Goal: Information Seeking & Learning: Learn about a topic

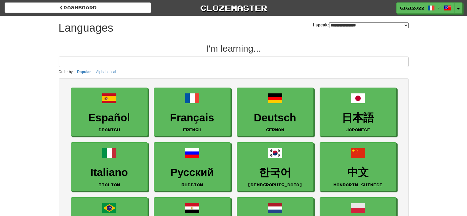
select select "*******"
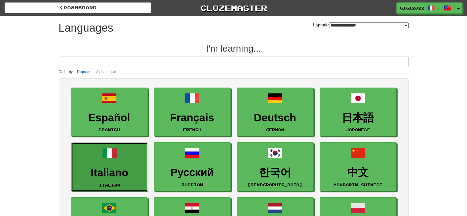
click at [126, 164] on link "Italiano Italian" at bounding box center [109, 167] width 77 height 49
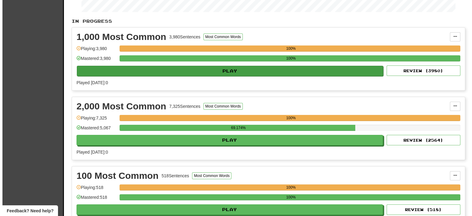
scroll to position [117, 0]
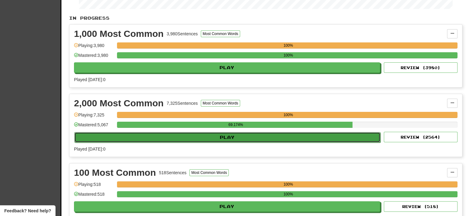
click at [247, 137] on button "Play" at bounding box center [227, 137] width 306 height 10
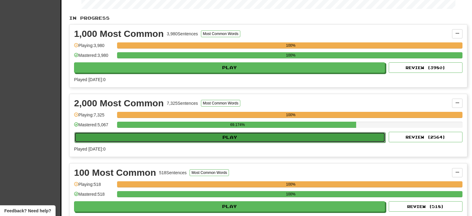
select select "**"
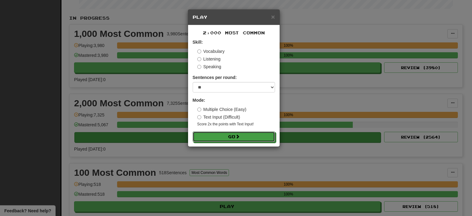
click at [247, 137] on button "Go" at bounding box center [234, 137] width 82 height 10
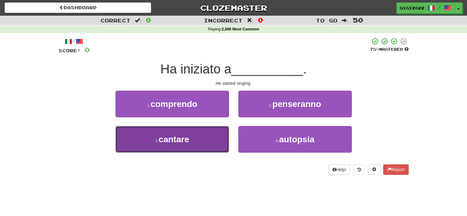
click at [195, 146] on button "3 . cantare" at bounding box center [173, 139] width 114 height 27
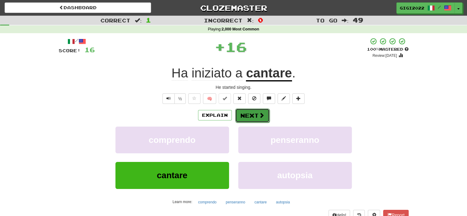
click at [249, 112] on button "Next" at bounding box center [252, 115] width 34 height 14
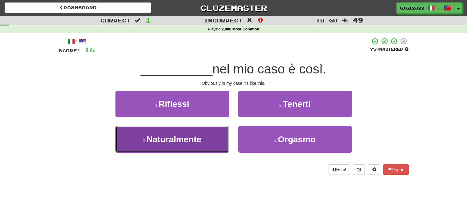
click at [207, 148] on button "3 . Naturalmente" at bounding box center [173, 139] width 114 height 27
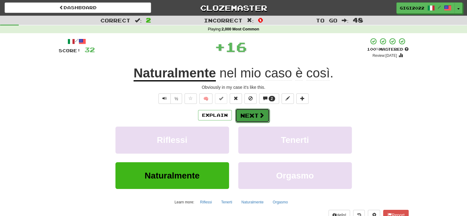
click at [246, 119] on button "Next" at bounding box center [252, 115] width 34 height 14
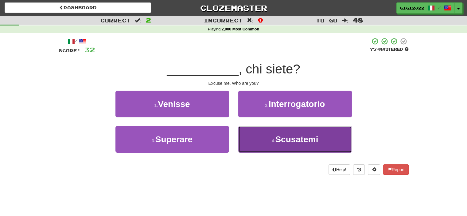
click at [242, 142] on button "4 . Scusatemi" at bounding box center [295, 139] width 114 height 27
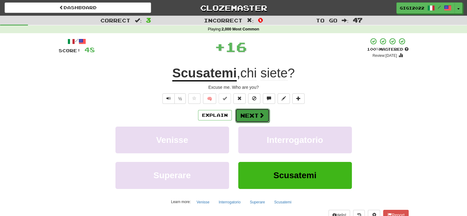
click at [240, 116] on button "Next" at bounding box center [252, 115] width 34 height 14
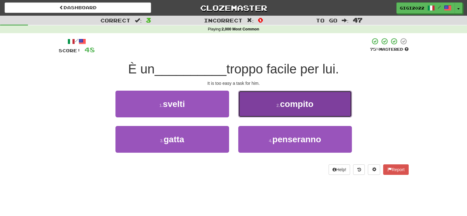
click at [257, 109] on button "2 . compito" at bounding box center [295, 104] width 114 height 27
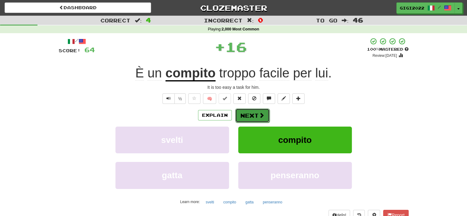
click at [253, 112] on button "Next" at bounding box center [252, 115] width 34 height 14
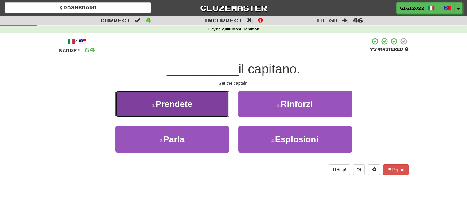
click at [224, 109] on button "1 . Prendete" at bounding box center [173, 104] width 114 height 27
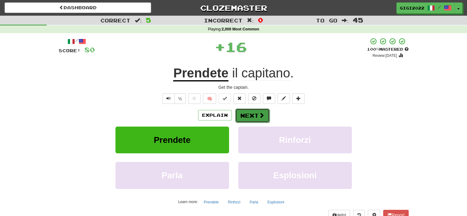
click at [259, 115] on span at bounding box center [262, 115] width 6 height 6
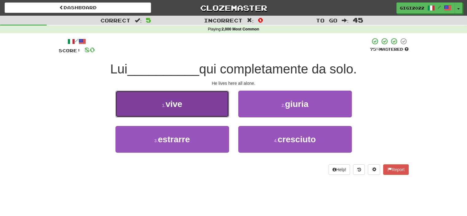
click at [195, 112] on button "1 . vive" at bounding box center [173, 104] width 114 height 27
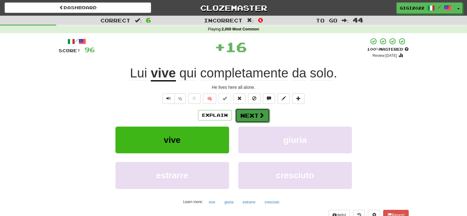
click at [245, 119] on button "Next" at bounding box center [252, 115] width 34 height 14
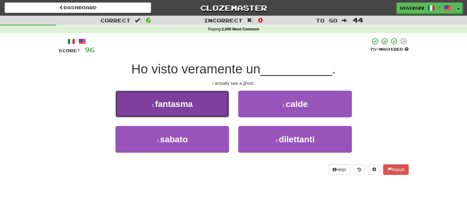
click at [215, 110] on button "1 . fantasma" at bounding box center [173, 104] width 114 height 27
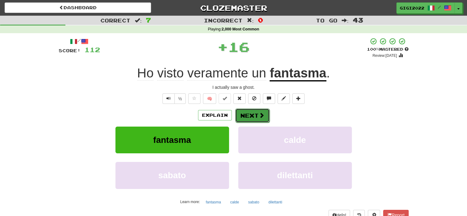
click at [249, 112] on button "Next" at bounding box center [252, 115] width 34 height 14
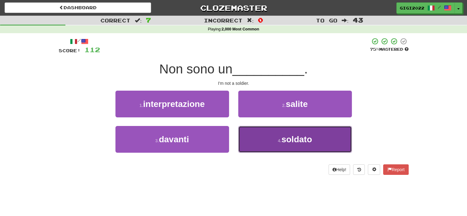
click at [254, 138] on button "4 . soldato" at bounding box center [295, 139] width 114 height 27
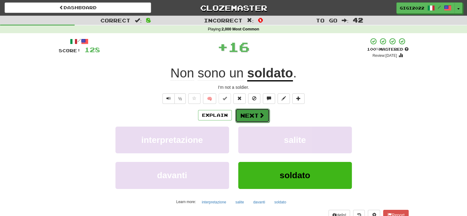
click at [252, 118] on button "Next" at bounding box center [252, 115] width 34 height 14
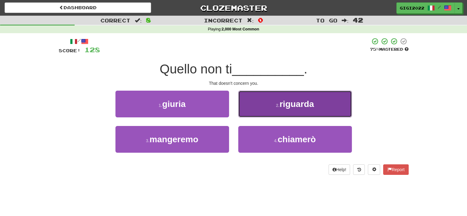
click at [252, 116] on button "2 . riguarda" at bounding box center [295, 104] width 114 height 27
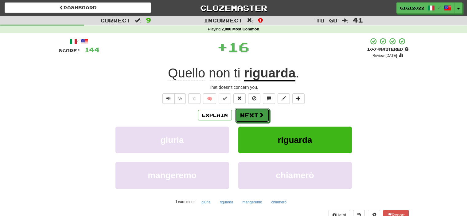
click at [252, 116] on button "Next" at bounding box center [252, 115] width 34 height 14
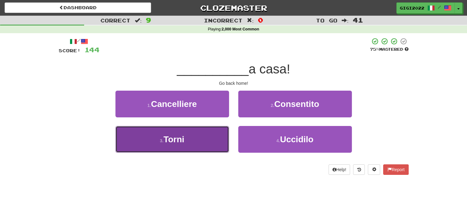
click at [203, 142] on button "3 . Torni" at bounding box center [173, 139] width 114 height 27
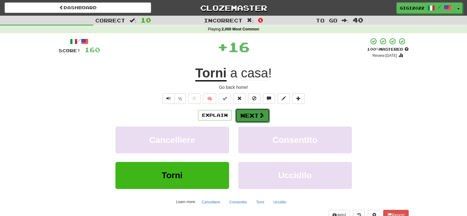
click at [243, 119] on button "Next" at bounding box center [252, 115] width 34 height 14
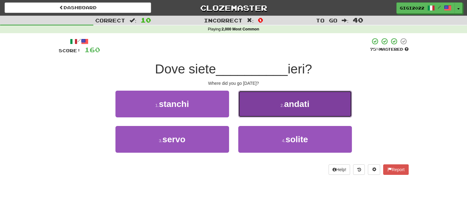
click at [243, 115] on button "2 . andati" at bounding box center [295, 104] width 114 height 27
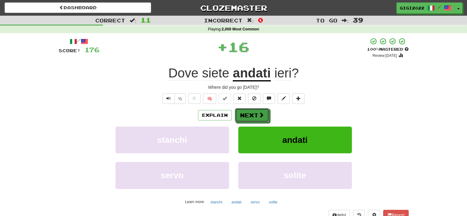
click at [243, 115] on button "Next" at bounding box center [252, 115] width 34 height 14
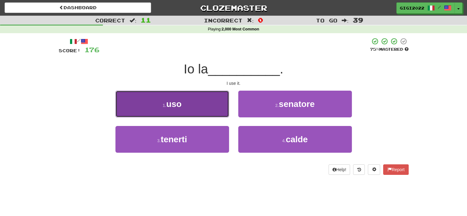
click at [205, 109] on button "1 . uso" at bounding box center [173, 104] width 114 height 27
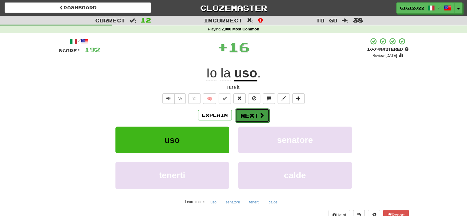
click at [243, 118] on button "Next" at bounding box center [252, 115] width 34 height 14
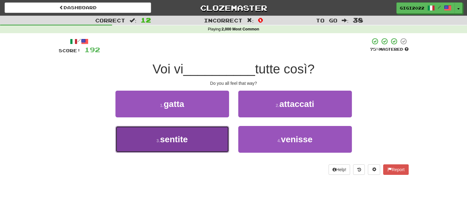
click at [209, 140] on button "3 . sentite" at bounding box center [173, 139] width 114 height 27
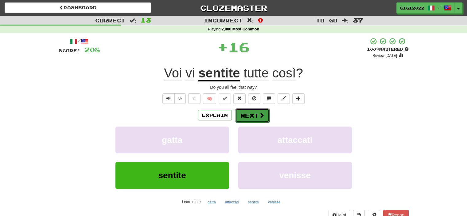
click at [259, 116] on span at bounding box center [262, 115] width 6 height 6
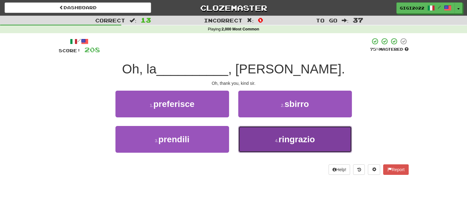
click at [259, 143] on button "4 . ringrazio" at bounding box center [295, 139] width 114 height 27
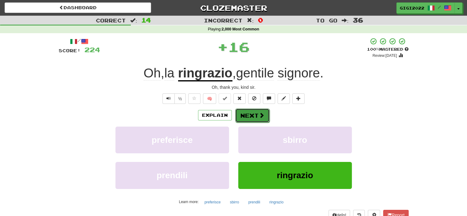
click at [251, 119] on button "Next" at bounding box center [252, 115] width 34 height 14
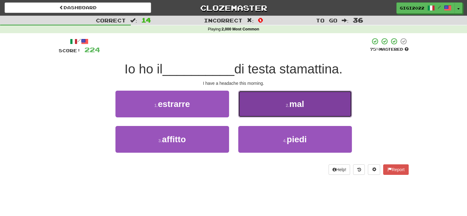
click at [253, 113] on button "2 . mal" at bounding box center [295, 104] width 114 height 27
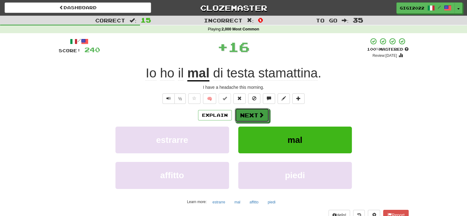
click at [253, 113] on button "Next" at bounding box center [252, 115] width 34 height 14
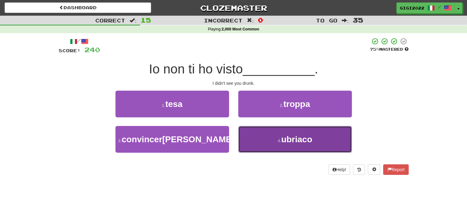
click at [248, 134] on button "4 . ubriaco" at bounding box center [295, 139] width 114 height 27
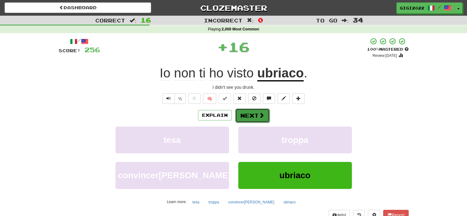
click at [248, 119] on button "Next" at bounding box center [252, 115] width 34 height 14
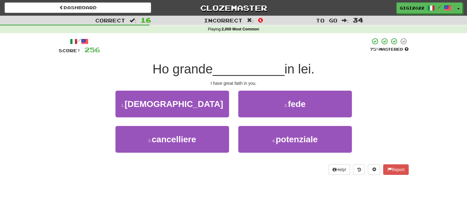
click at [248, 119] on div "2 . fede" at bounding box center [295, 108] width 123 height 35
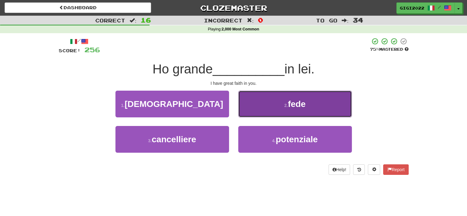
click at [248, 116] on button "2 . fede" at bounding box center [295, 104] width 114 height 27
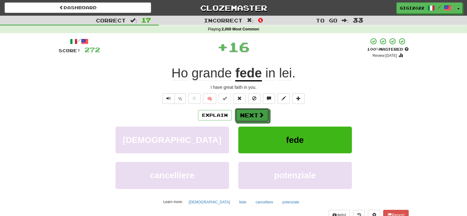
click at [248, 116] on button "Next" at bounding box center [252, 115] width 34 height 14
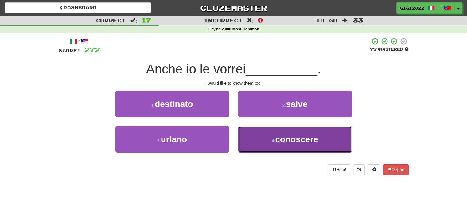
click at [250, 134] on button "4 . conoscere" at bounding box center [295, 139] width 114 height 27
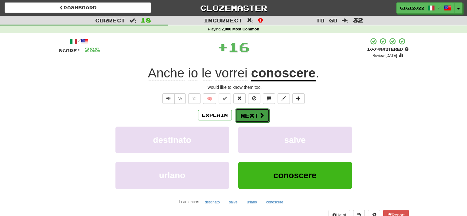
click at [250, 116] on button "Next" at bounding box center [252, 115] width 34 height 14
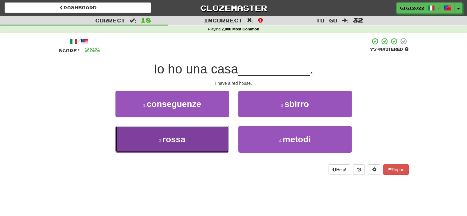
click at [202, 146] on button "3 . rossa" at bounding box center [173, 139] width 114 height 27
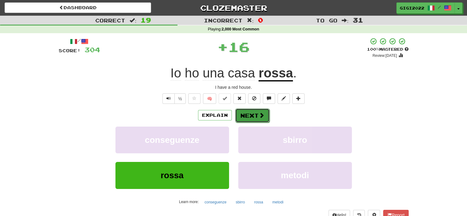
click at [243, 118] on button "Next" at bounding box center [252, 115] width 34 height 14
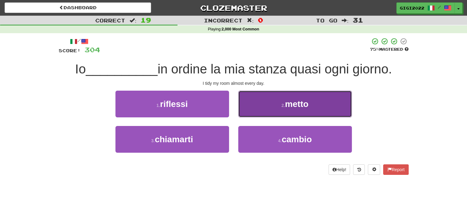
click at [261, 108] on button "2 . metto" at bounding box center [295, 104] width 114 height 27
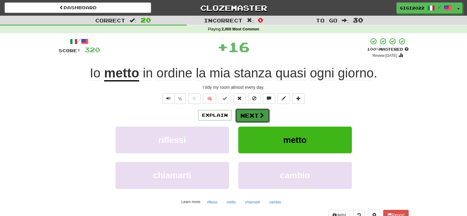
click at [254, 112] on button "Next" at bounding box center [252, 115] width 34 height 14
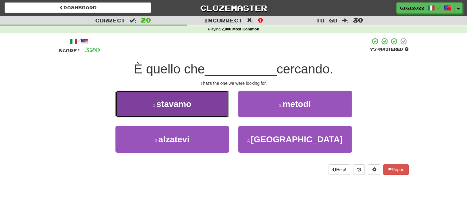
click at [200, 110] on button "1 . stavamo" at bounding box center [173, 104] width 114 height 27
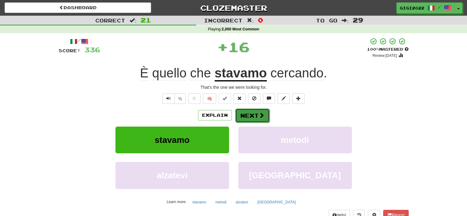
click at [242, 117] on button "Next" at bounding box center [252, 115] width 34 height 14
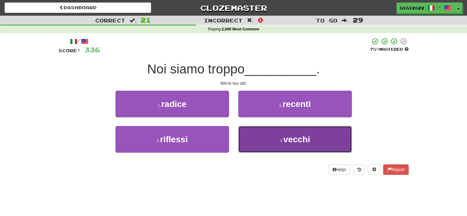
click at [243, 143] on button "4 . vecchi" at bounding box center [295, 139] width 114 height 27
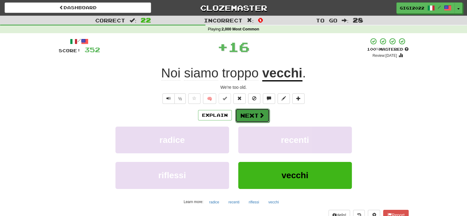
click at [243, 111] on button "Next" at bounding box center [252, 115] width 34 height 14
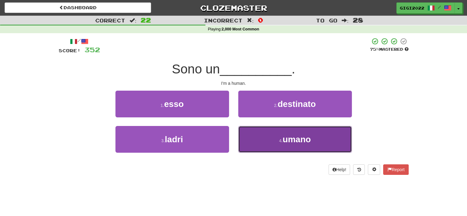
click at [249, 133] on button "4 . umano" at bounding box center [295, 139] width 114 height 27
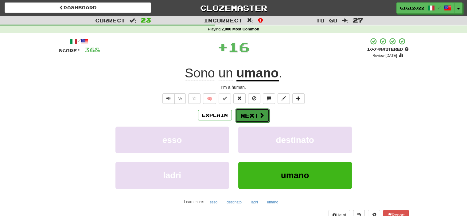
click at [248, 113] on button "Next" at bounding box center [252, 115] width 34 height 14
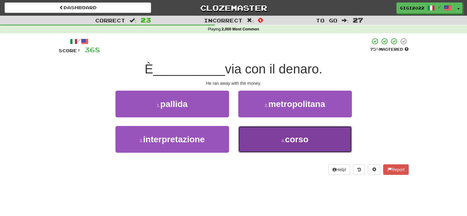
click at [258, 143] on button "4 . corso" at bounding box center [295, 139] width 114 height 27
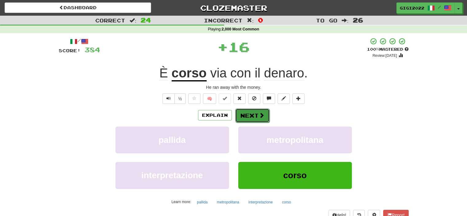
click at [252, 113] on button "Next" at bounding box center [252, 115] width 34 height 14
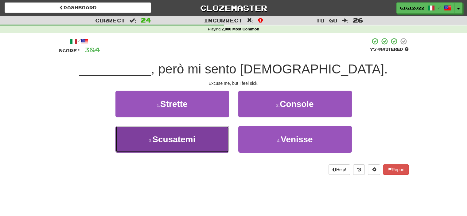
click at [216, 134] on button "3 . Scusatemi" at bounding box center [173, 139] width 114 height 27
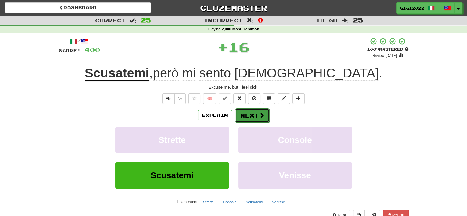
click at [254, 115] on button "Next" at bounding box center [252, 115] width 34 height 14
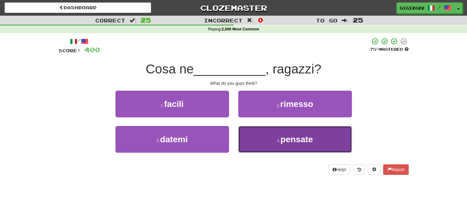
click at [250, 140] on button "4 . pensate" at bounding box center [295, 139] width 114 height 27
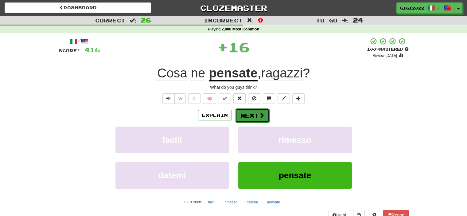
click at [250, 116] on button "Next" at bounding box center [252, 115] width 34 height 14
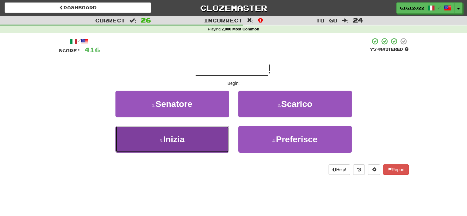
click at [224, 131] on button "3 . Inizia" at bounding box center [173, 139] width 114 height 27
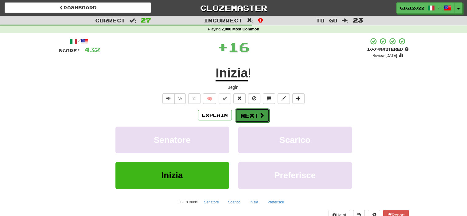
click at [259, 115] on span at bounding box center [262, 115] width 6 height 6
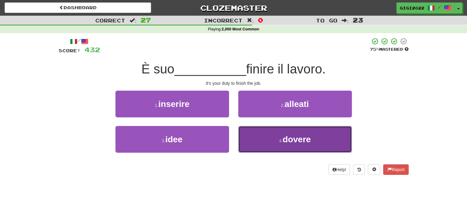
click at [253, 134] on button "4 . dovere" at bounding box center [295, 139] width 114 height 27
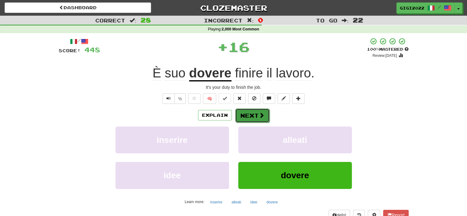
click at [253, 115] on button "Next" at bounding box center [252, 115] width 34 height 14
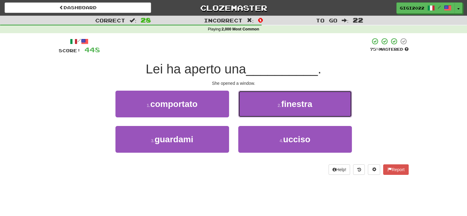
click at [253, 115] on button "2 . finestra" at bounding box center [295, 104] width 114 height 27
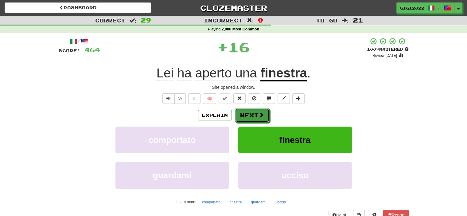
click at [253, 115] on button "Next" at bounding box center [252, 115] width 34 height 14
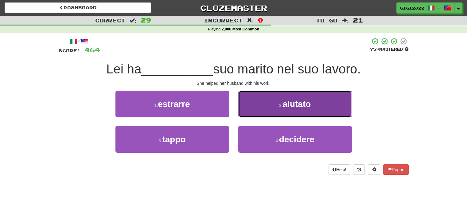
click at [256, 114] on button "2 . aiutato" at bounding box center [295, 104] width 114 height 27
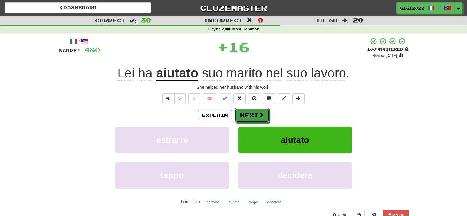
click at [256, 114] on button "Next" at bounding box center [252, 115] width 34 height 14
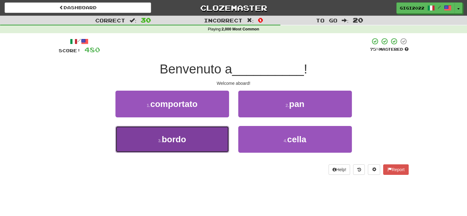
click at [210, 134] on button "3 . bordo" at bounding box center [173, 139] width 114 height 27
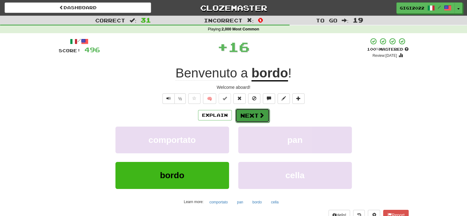
click at [241, 119] on button "Next" at bounding box center [252, 115] width 34 height 14
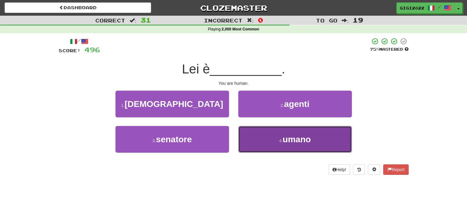
click at [246, 135] on button "4 . umano" at bounding box center [295, 139] width 114 height 27
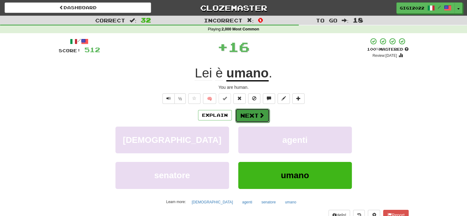
click at [246, 117] on button "Next" at bounding box center [252, 115] width 34 height 14
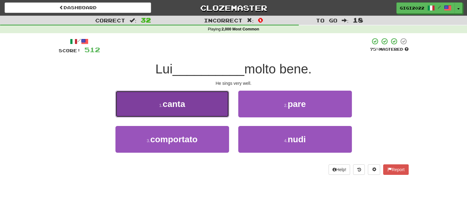
click at [198, 110] on button "1 . canta" at bounding box center [173, 104] width 114 height 27
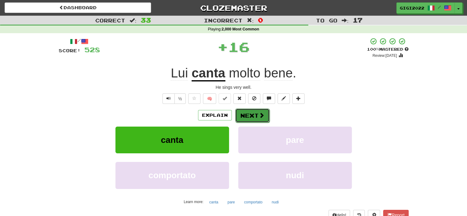
click at [242, 115] on button "Next" at bounding box center [252, 115] width 34 height 14
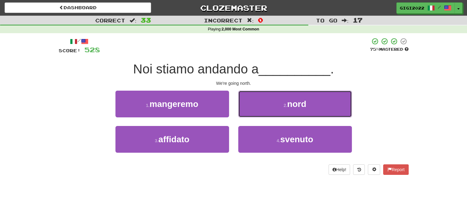
click at [242, 115] on button "2 . nord" at bounding box center [295, 104] width 114 height 27
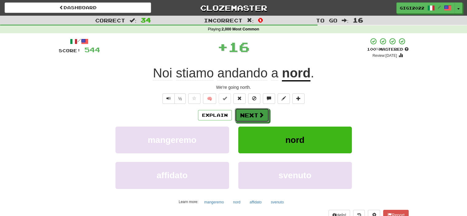
click at [242, 115] on button "Next" at bounding box center [252, 115] width 34 height 14
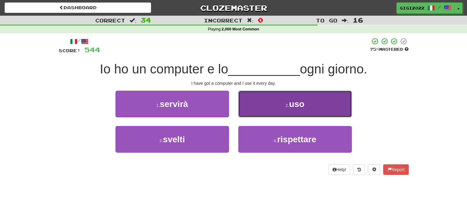
click at [250, 111] on button "2 . uso" at bounding box center [295, 104] width 114 height 27
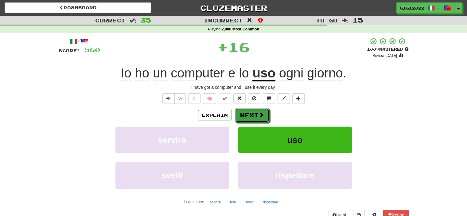
click at [250, 111] on button "Next" at bounding box center [252, 115] width 34 height 14
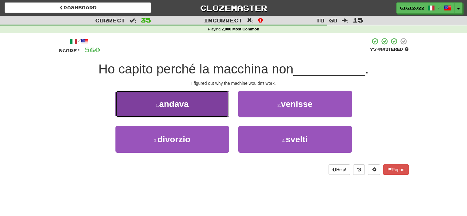
click at [215, 110] on button "1 . andava" at bounding box center [173, 104] width 114 height 27
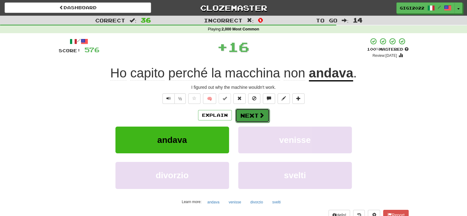
click at [246, 115] on button "Next" at bounding box center [252, 115] width 34 height 14
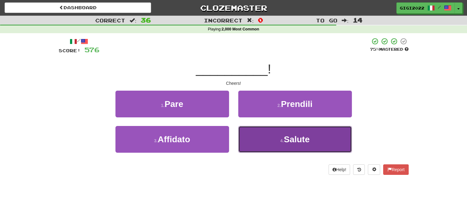
click at [253, 140] on button "4 . Salute" at bounding box center [295, 139] width 114 height 27
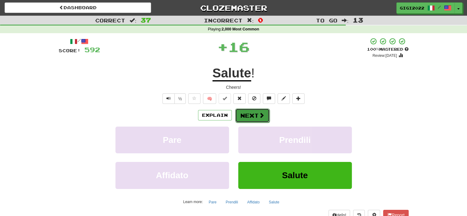
click at [249, 117] on button "Next" at bounding box center [252, 115] width 34 height 14
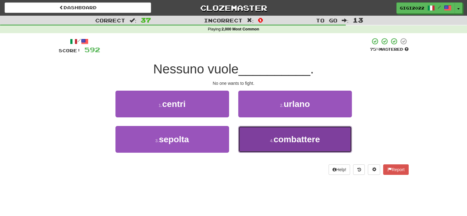
click at [249, 140] on button "4 . combattere" at bounding box center [295, 139] width 114 height 27
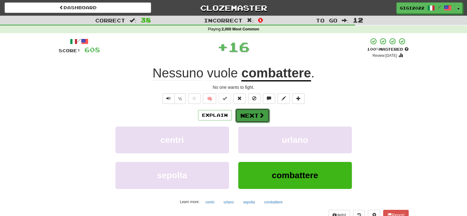
click at [250, 116] on button "Next" at bounding box center [252, 115] width 34 height 14
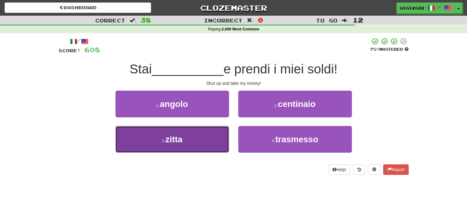
click at [214, 135] on button "3 . zitta" at bounding box center [173, 139] width 114 height 27
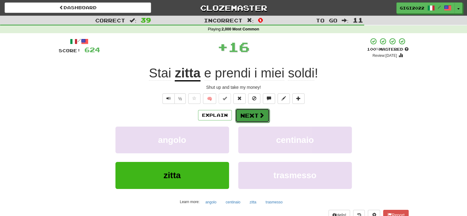
click at [248, 114] on button "Next" at bounding box center [252, 115] width 34 height 14
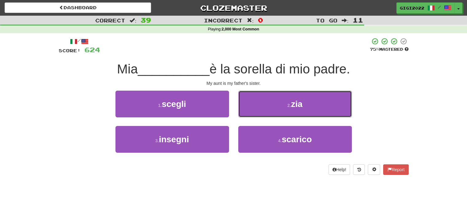
click at [248, 114] on button "2 . zia" at bounding box center [295, 104] width 114 height 27
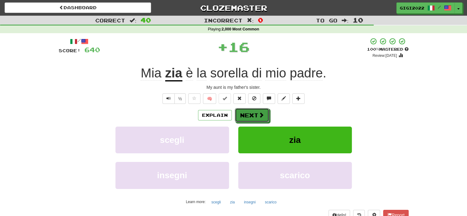
click at [248, 114] on button "Next" at bounding box center [252, 115] width 34 height 14
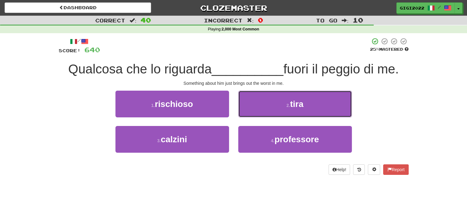
click at [248, 114] on button "2 . tira" at bounding box center [295, 104] width 114 height 27
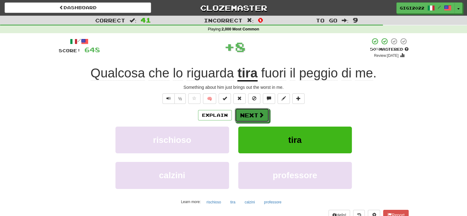
click at [248, 114] on button "Next" at bounding box center [252, 115] width 34 height 14
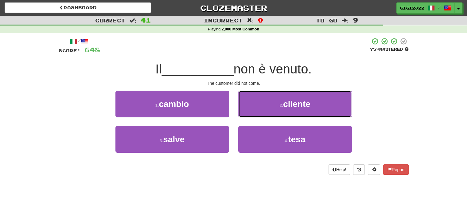
click at [248, 114] on button "2 . cliente" at bounding box center [295, 104] width 114 height 27
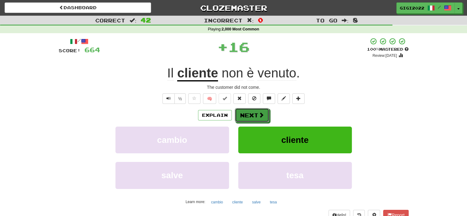
click at [248, 114] on button "Next" at bounding box center [252, 115] width 34 height 14
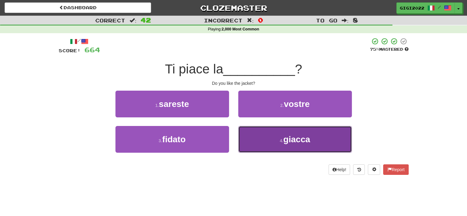
click at [247, 132] on button "4 . giacca" at bounding box center [295, 139] width 114 height 27
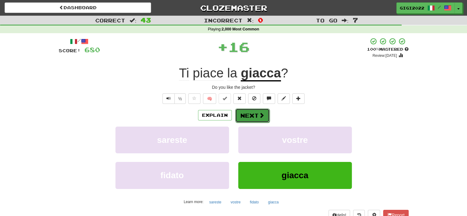
click at [248, 118] on button "Next" at bounding box center [252, 115] width 34 height 14
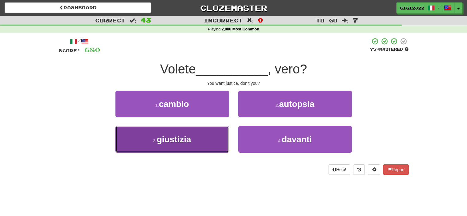
click at [216, 135] on button "3 . giustizia" at bounding box center [173, 139] width 114 height 27
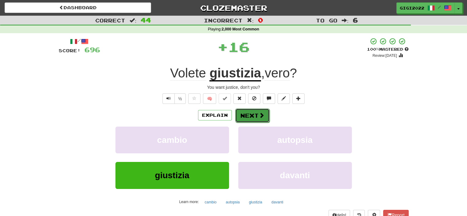
click at [242, 120] on button "Next" at bounding box center [252, 115] width 34 height 14
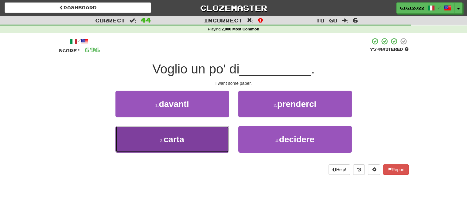
click at [208, 140] on button "3 . carta" at bounding box center [173, 139] width 114 height 27
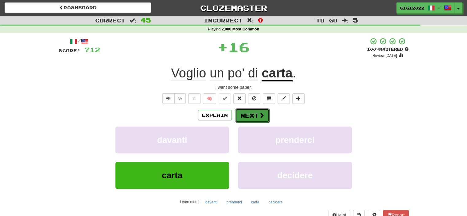
click at [242, 119] on button "Next" at bounding box center [252, 115] width 34 height 14
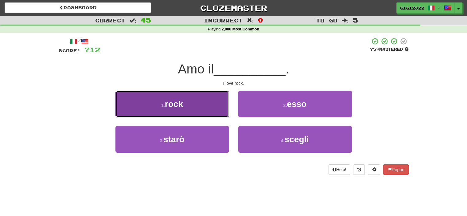
click at [212, 110] on button "1 . rock" at bounding box center [173, 104] width 114 height 27
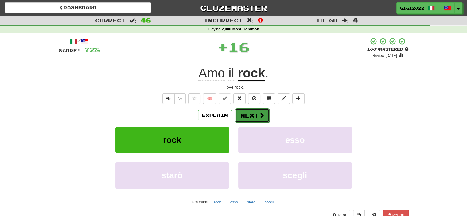
click at [249, 115] on button "Next" at bounding box center [252, 115] width 34 height 14
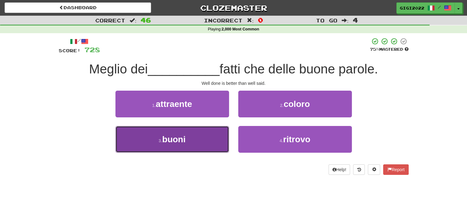
click at [210, 140] on button "3 . buoni" at bounding box center [173, 139] width 114 height 27
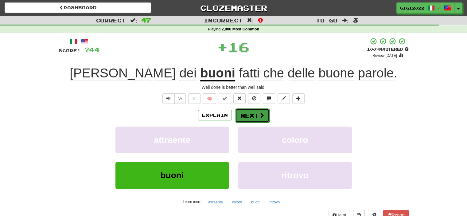
click at [250, 109] on button "Next" at bounding box center [252, 115] width 34 height 14
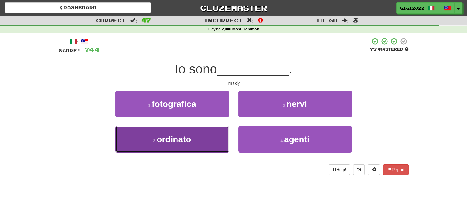
click at [204, 136] on button "3 . ordinato" at bounding box center [173, 139] width 114 height 27
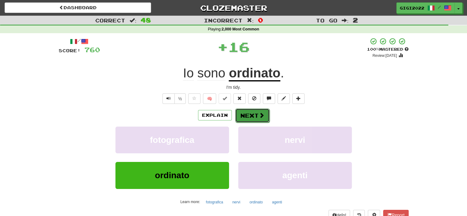
click at [246, 117] on button "Next" at bounding box center [252, 115] width 34 height 14
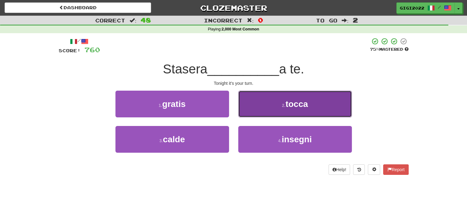
click at [249, 110] on button "2 . tocca" at bounding box center [295, 104] width 114 height 27
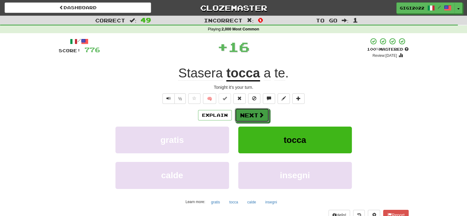
click at [249, 110] on button "Next" at bounding box center [252, 115] width 34 height 14
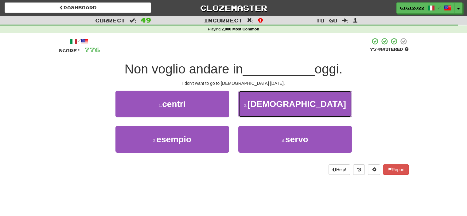
click at [249, 110] on button "2 . chiesa" at bounding box center [295, 104] width 114 height 27
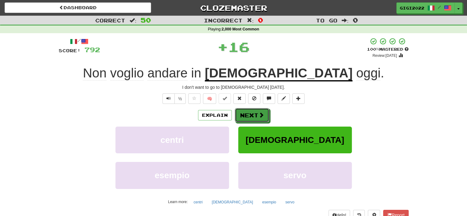
click at [249, 110] on button "Next" at bounding box center [252, 115] width 34 height 14
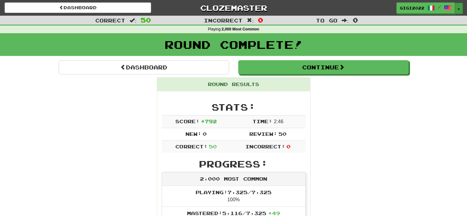
click at [459, 9] on span "button" at bounding box center [459, 9] width 2 height 1
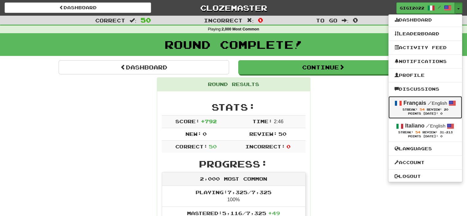
click at [406, 102] on strong "Français" at bounding box center [415, 103] width 23 height 6
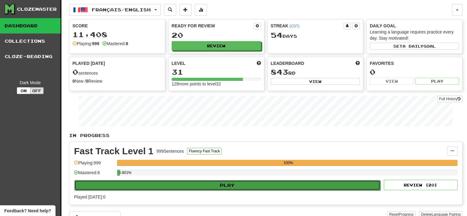
click at [288, 183] on button "Play" at bounding box center [227, 185] width 306 height 10
select select "**"
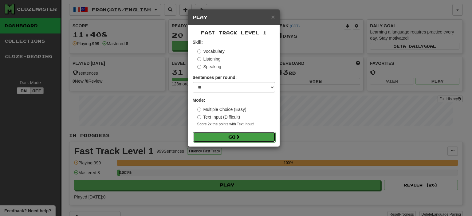
click at [250, 138] on button "Go" at bounding box center [234, 137] width 82 height 10
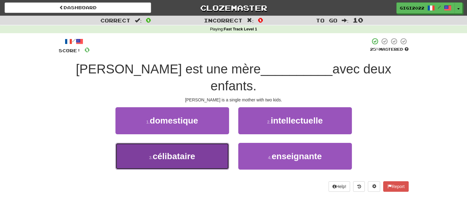
click at [198, 144] on button "3 . célibataire" at bounding box center [173, 156] width 114 height 27
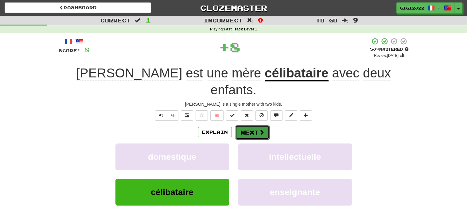
click at [249, 125] on button "Next" at bounding box center [252, 132] width 34 height 14
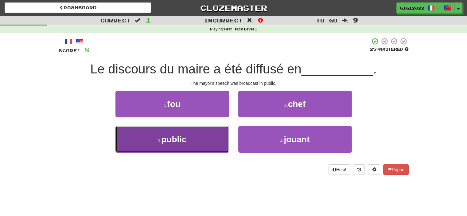
click at [216, 136] on button "3 . public" at bounding box center [173, 139] width 114 height 27
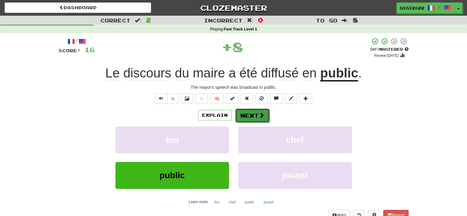
click at [249, 111] on button "Next" at bounding box center [252, 115] width 34 height 14
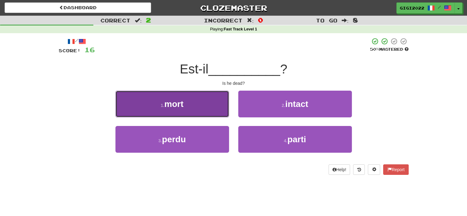
click at [210, 110] on button "1 . mort" at bounding box center [173, 104] width 114 height 27
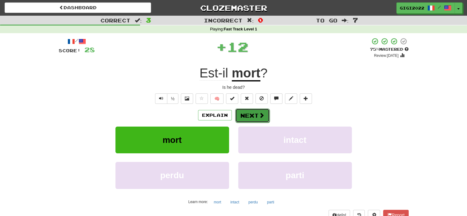
click at [246, 116] on button "Next" at bounding box center [252, 115] width 34 height 14
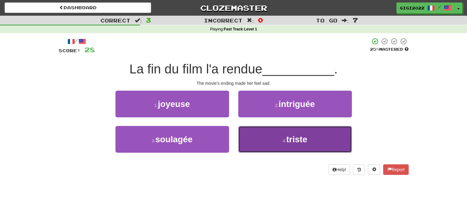
click at [251, 138] on button "4 . triste" at bounding box center [295, 139] width 114 height 27
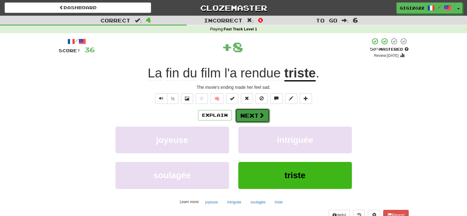
click at [245, 112] on button "Next" at bounding box center [252, 115] width 34 height 14
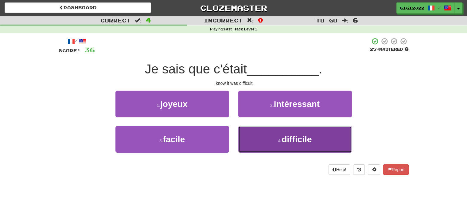
click at [247, 136] on button "4 . difficile" at bounding box center [295, 139] width 114 height 27
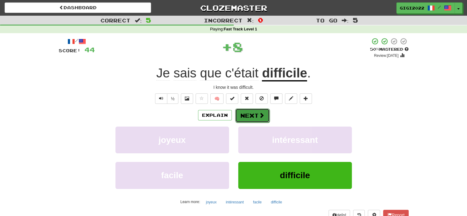
click at [247, 117] on button "Next" at bounding box center [252, 115] width 34 height 14
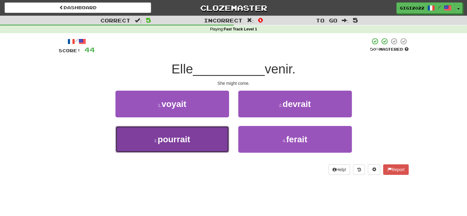
click at [193, 141] on button "3 . pourrait" at bounding box center [173, 139] width 114 height 27
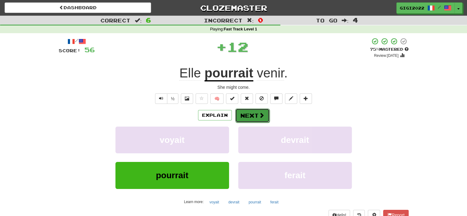
click at [246, 113] on button "Next" at bounding box center [252, 115] width 34 height 14
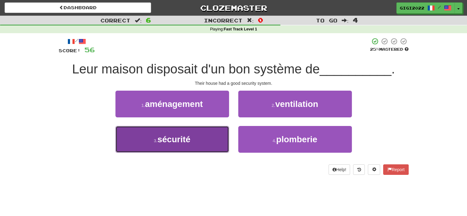
click at [197, 143] on button "3 . sécurité" at bounding box center [173, 139] width 114 height 27
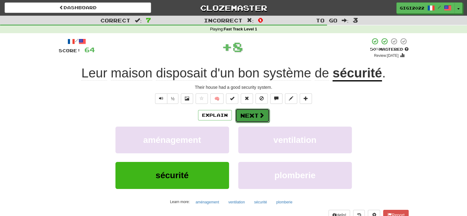
click at [248, 113] on button "Next" at bounding box center [252, 115] width 34 height 14
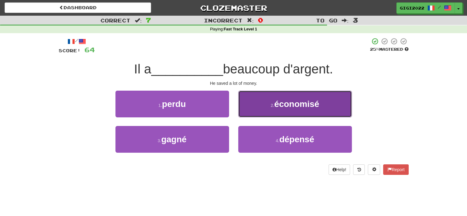
click at [245, 112] on button "2 . économisé" at bounding box center [295, 104] width 114 height 27
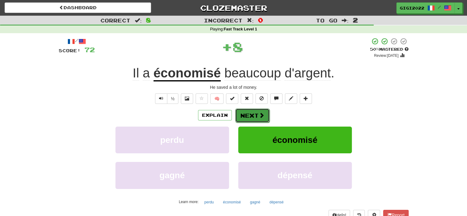
click at [243, 114] on button "Next" at bounding box center [252, 115] width 34 height 14
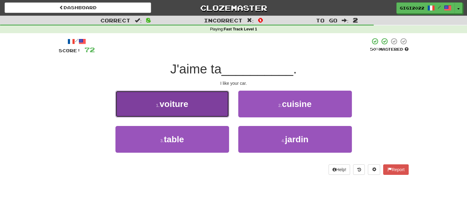
click at [219, 112] on button "1 . voiture" at bounding box center [173, 104] width 114 height 27
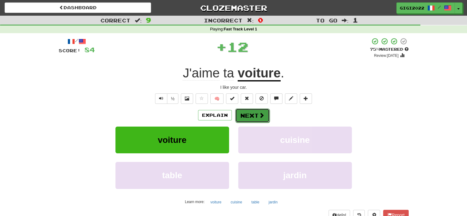
click at [245, 116] on button "Next" at bounding box center [252, 115] width 34 height 14
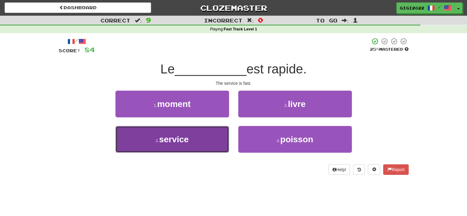
click at [195, 140] on button "3 . service" at bounding box center [173, 139] width 114 height 27
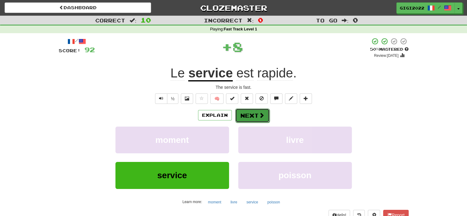
click at [248, 117] on button "Next" at bounding box center [252, 115] width 34 height 14
